Goal: Find specific page/section: Find specific page/section

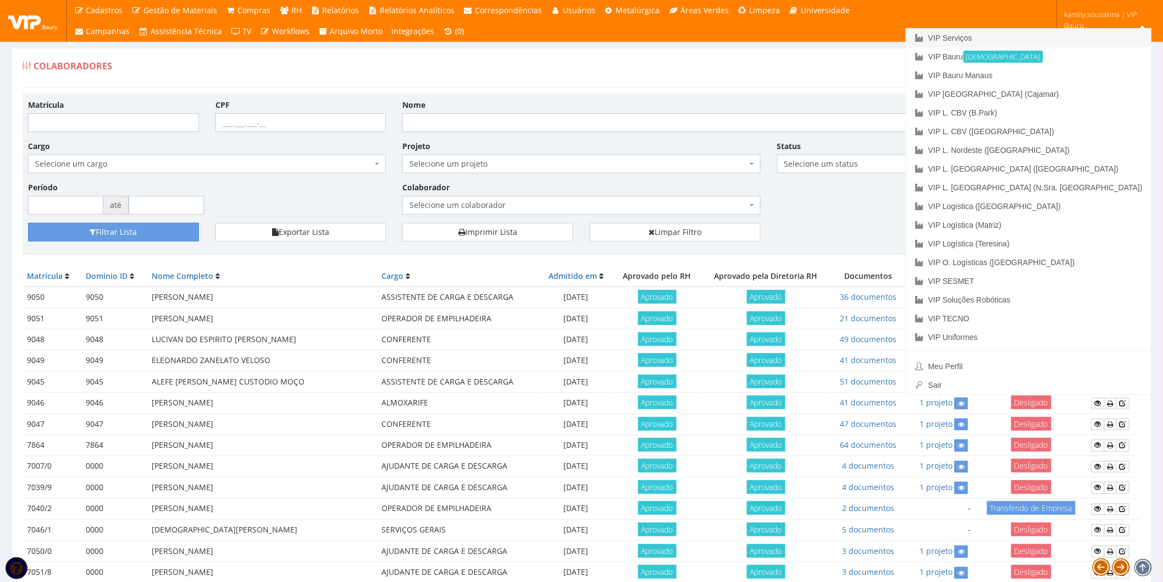
click at [1090, 34] on link "VIP Serviços" at bounding box center [1028, 38] width 245 height 19
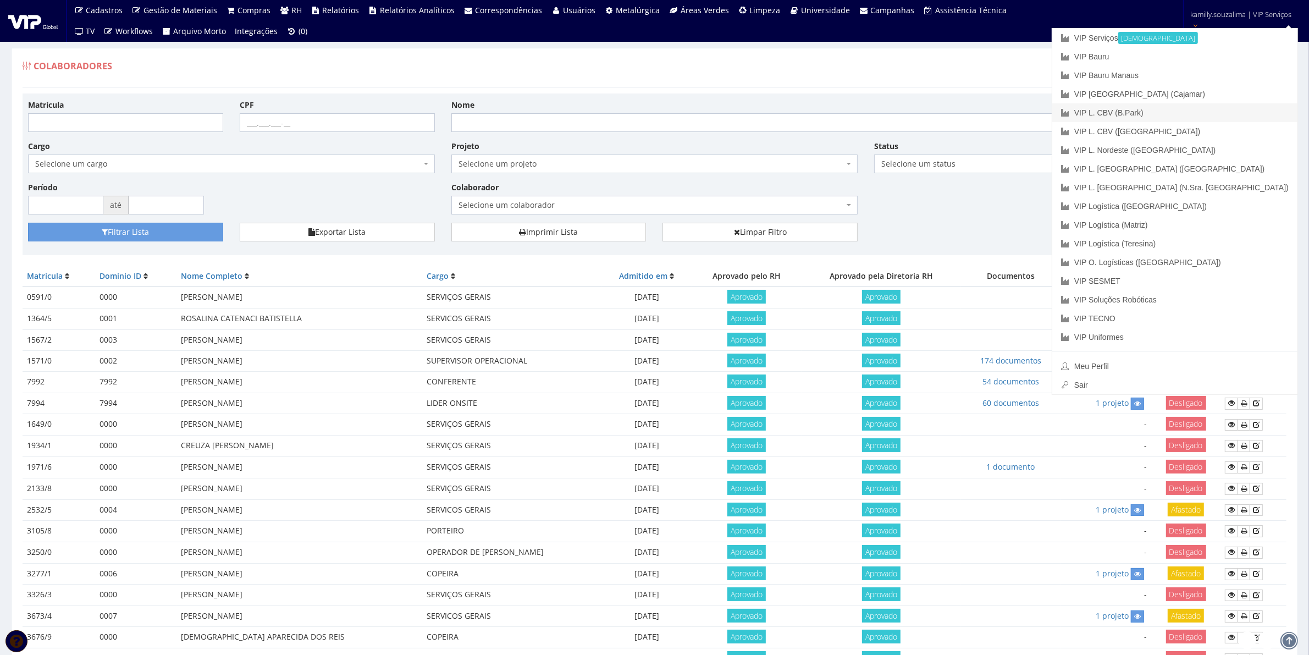
click at [1163, 112] on link "VIP L. CBV (B.Park)" at bounding box center [1174, 112] width 245 height 19
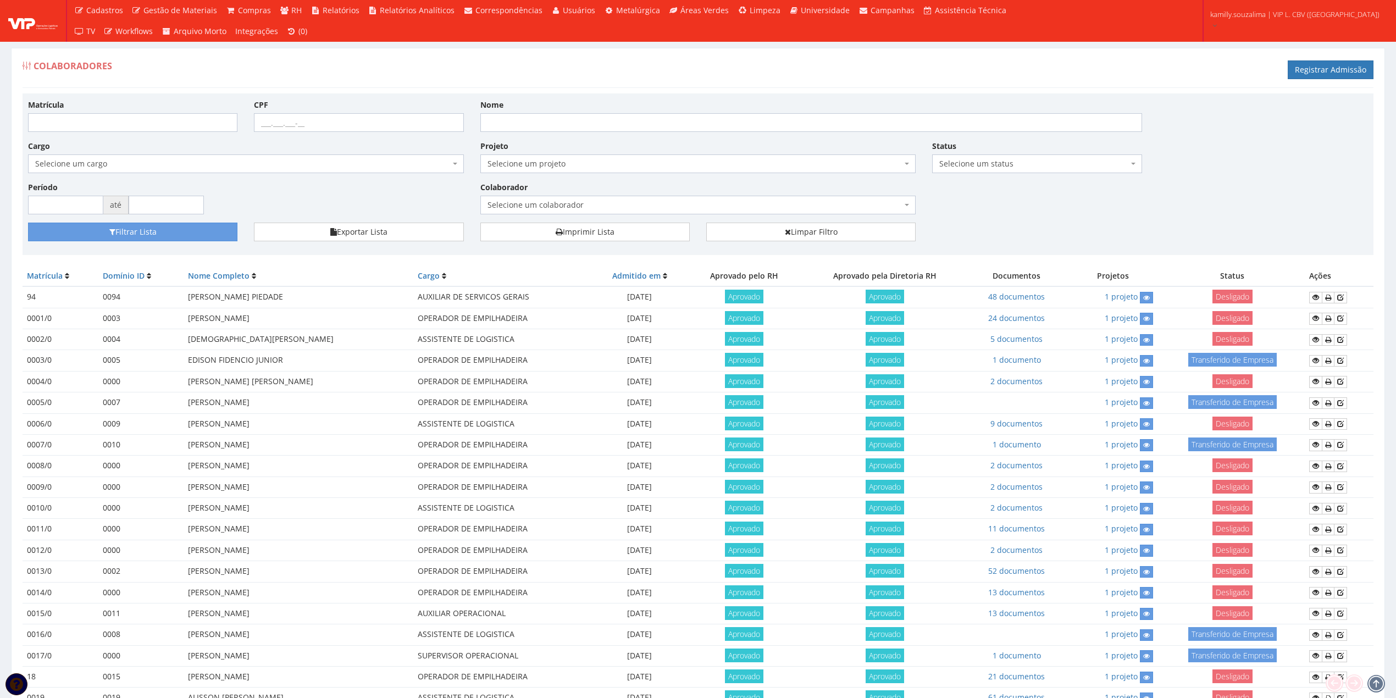
click at [571, 209] on span "Selecione um colaborador" at bounding box center [695, 205] width 415 height 11
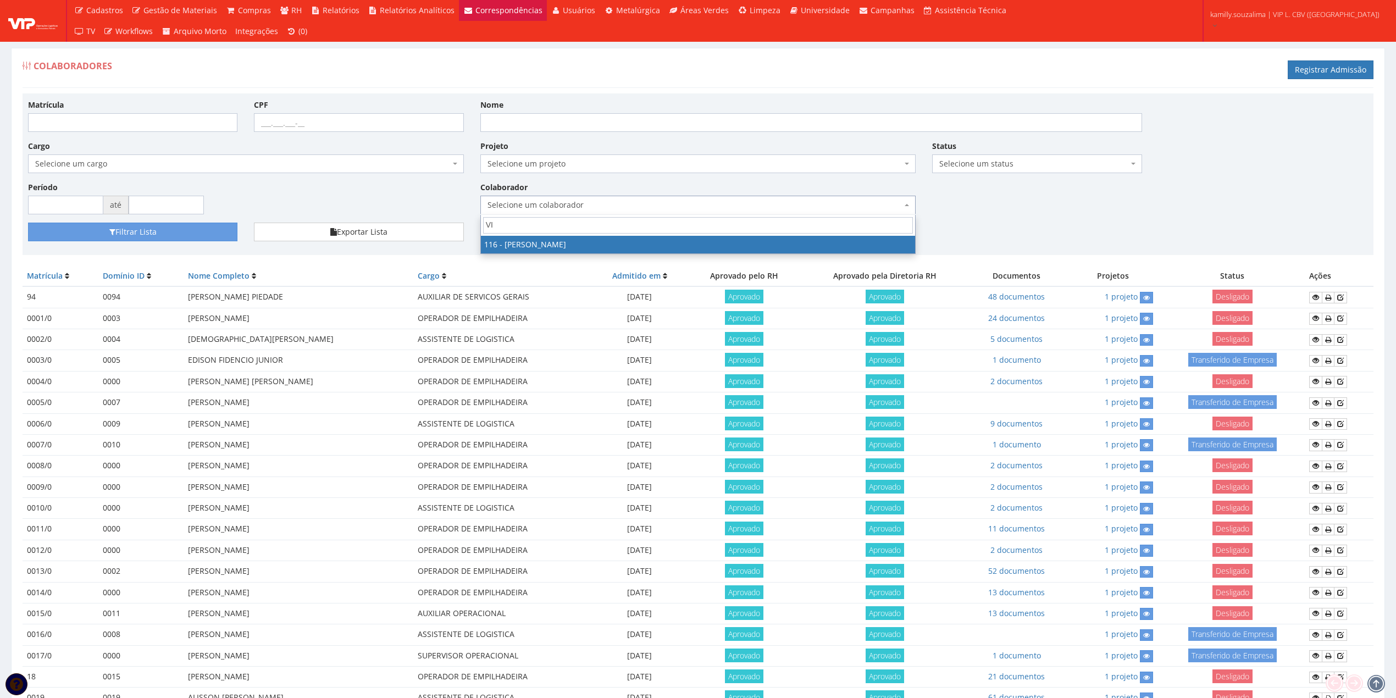
type input "VI"
